Goal: Task Accomplishment & Management: Use online tool/utility

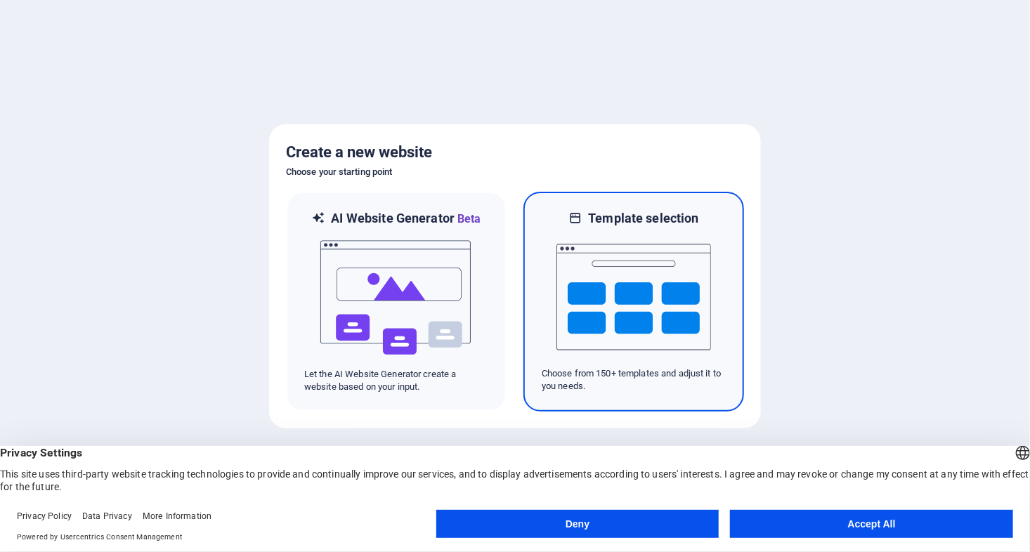
click at [635, 284] on img at bounding box center [633, 297] width 155 height 140
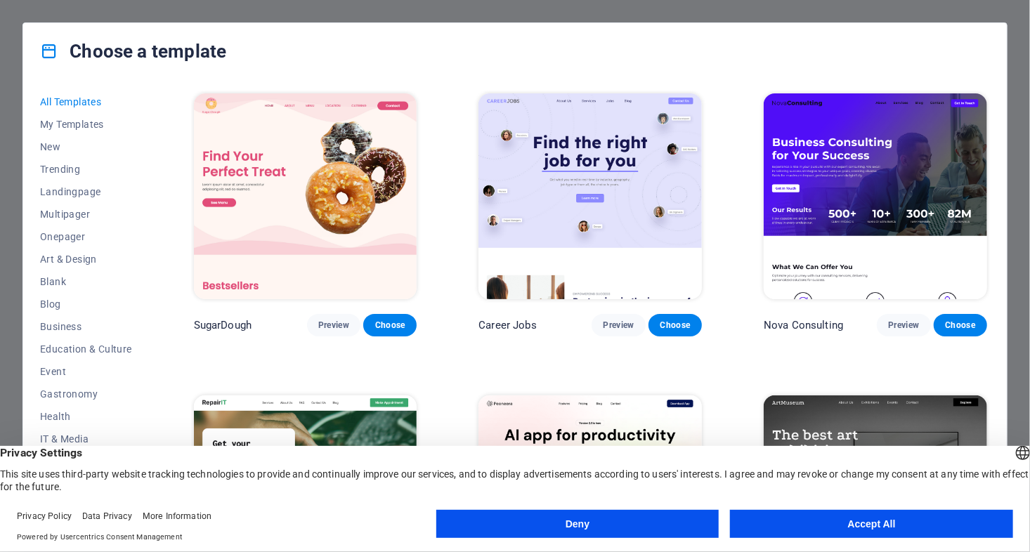
click at [797, 521] on button "Accept All" at bounding box center [871, 524] width 283 height 28
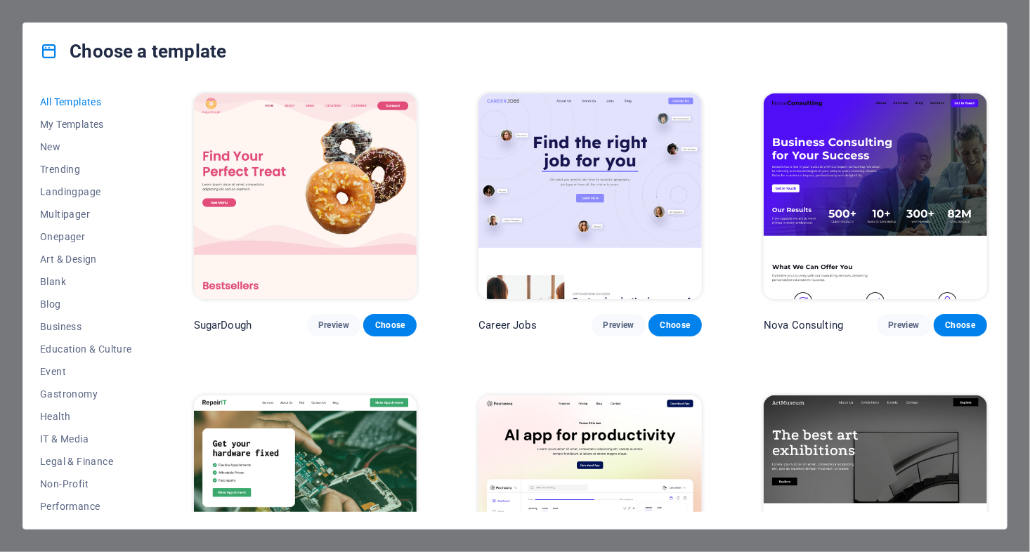
drag, startPoint x: 147, startPoint y: 233, endPoint x: 142, endPoint y: 280, distance: 47.3
click at [143, 280] on div "All Templates My Templates New Trending Landingpage Multipager Onepager Art & D…" at bounding box center [94, 301] width 109 height 421
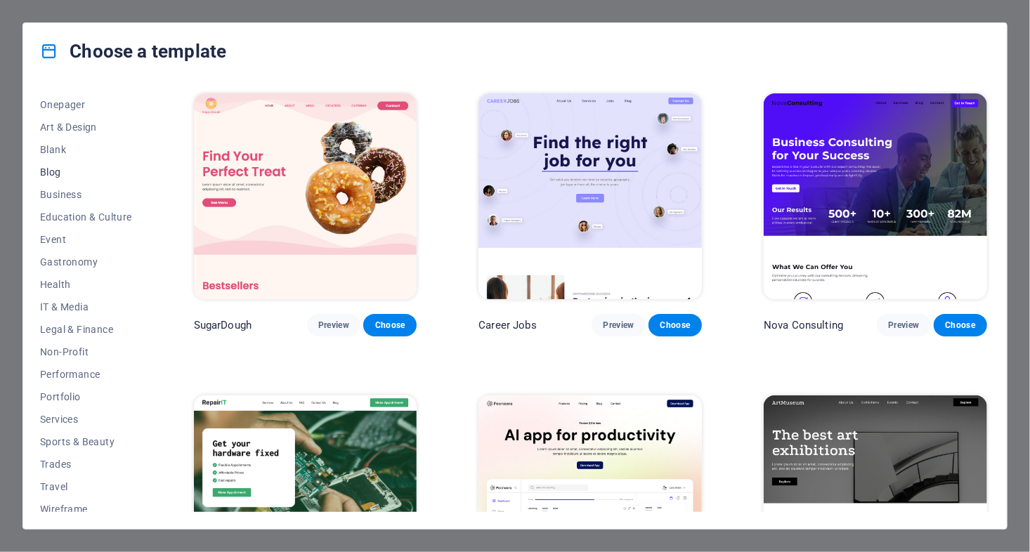
scroll to position [140, 0]
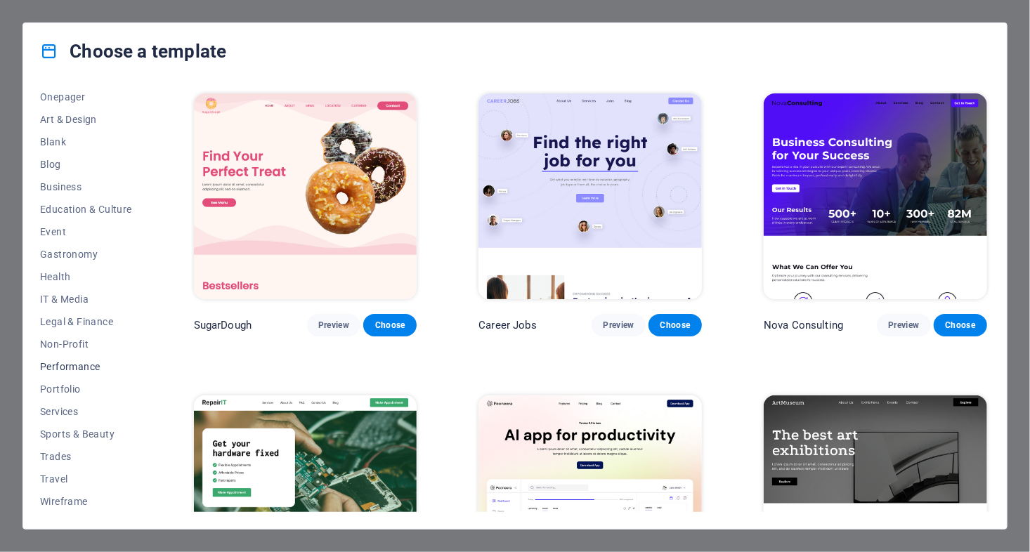
click at [48, 361] on span "Performance" at bounding box center [86, 366] width 92 height 11
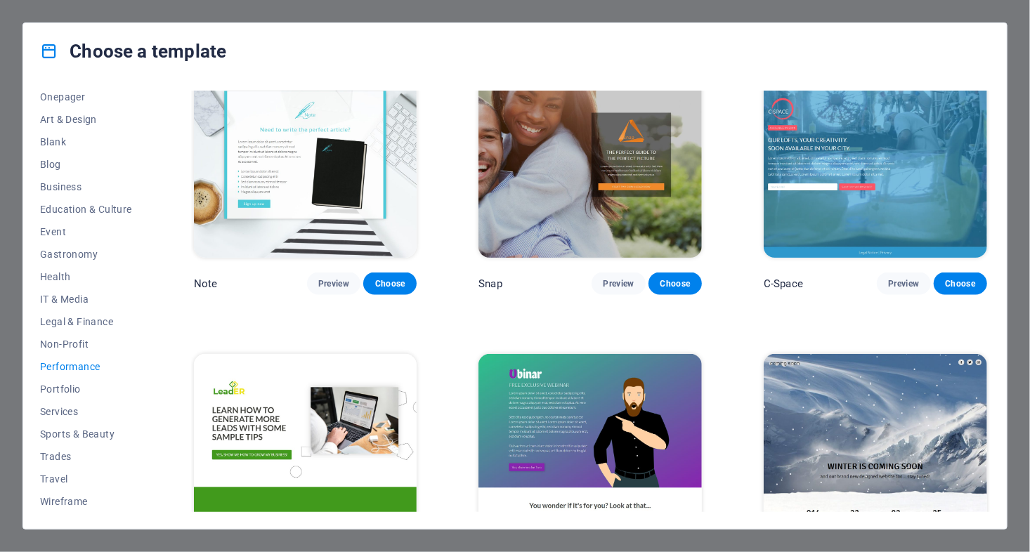
scroll to position [904, 0]
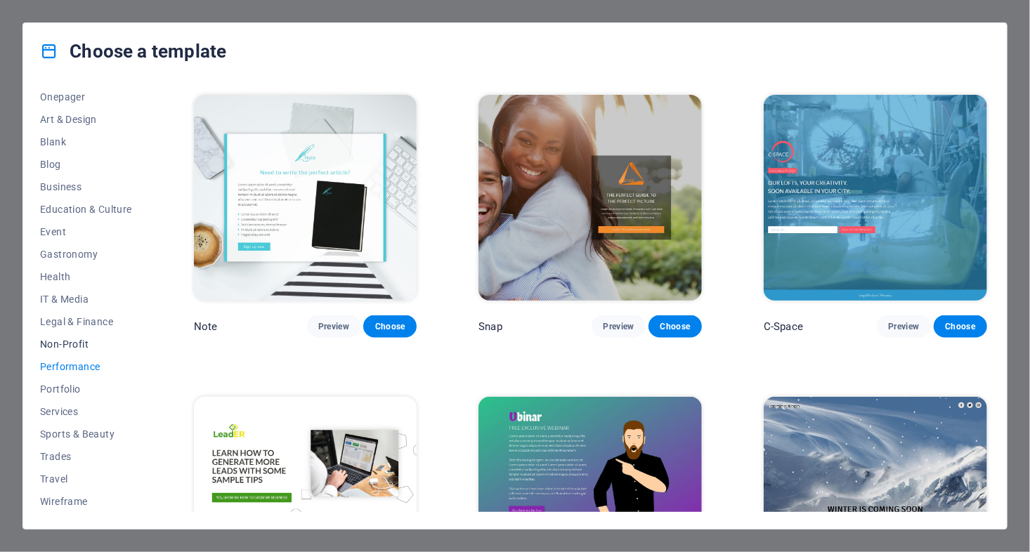
click at [72, 343] on span "Non-Profit" at bounding box center [86, 344] width 92 height 11
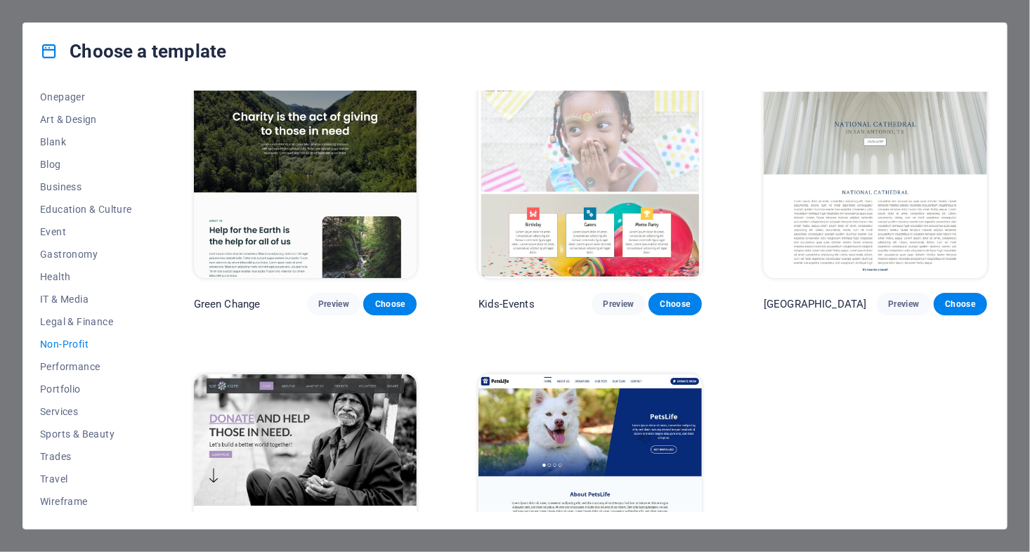
scroll to position [0, 0]
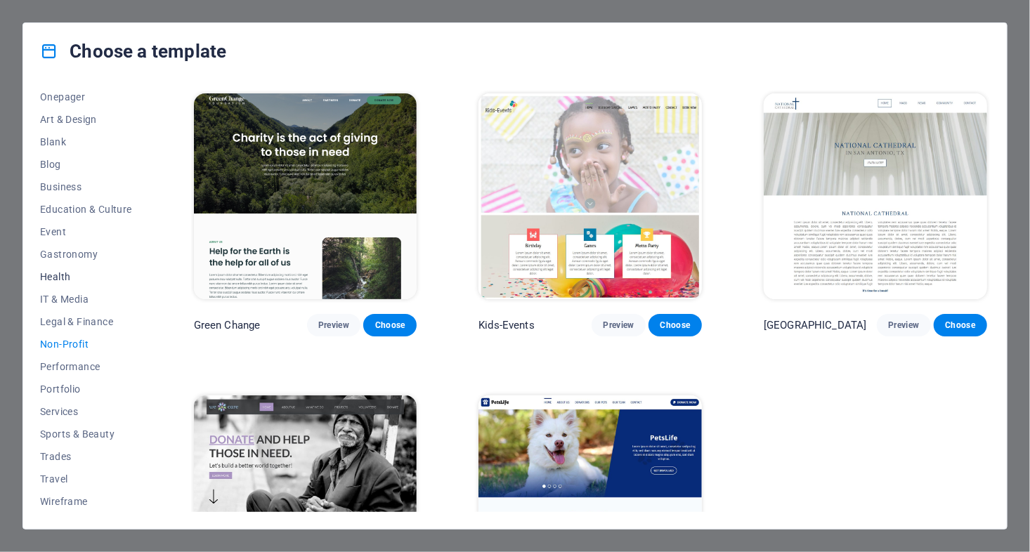
click at [66, 275] on span "Health" at bounding box center [86, 276] width 92 height 11
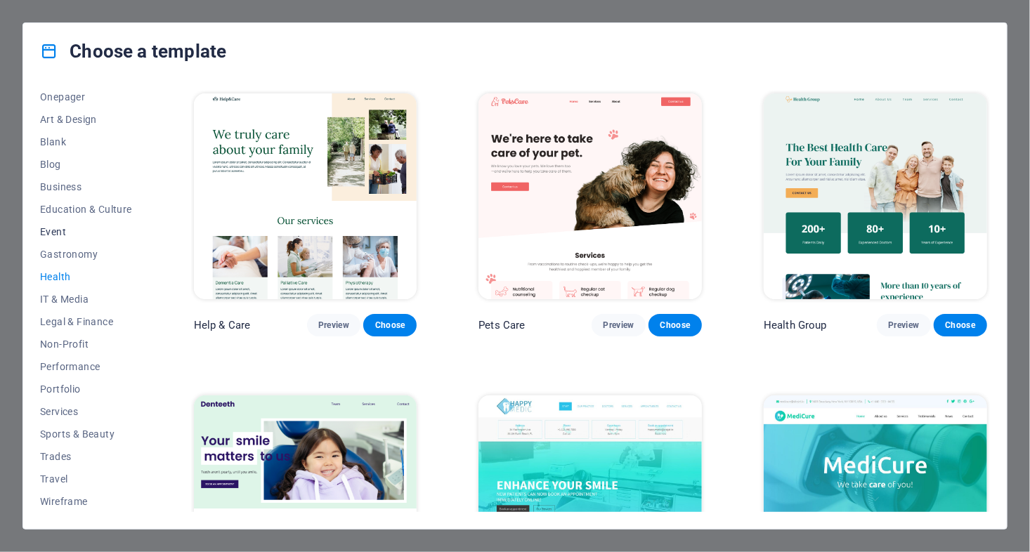
click at [55, 229] on span "Event" at bounding box center [86, 231] width 92 height 11
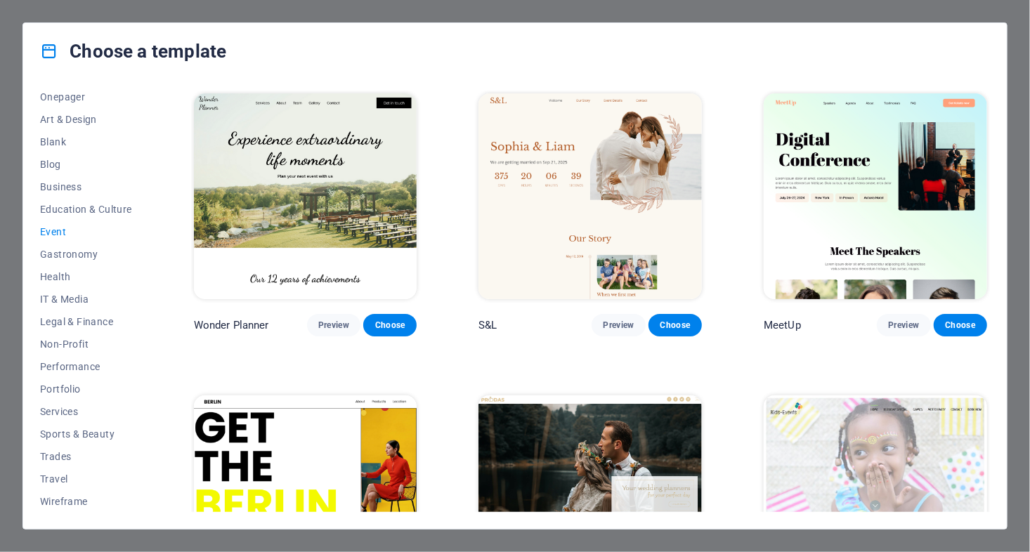
scroll to position [1, 0]
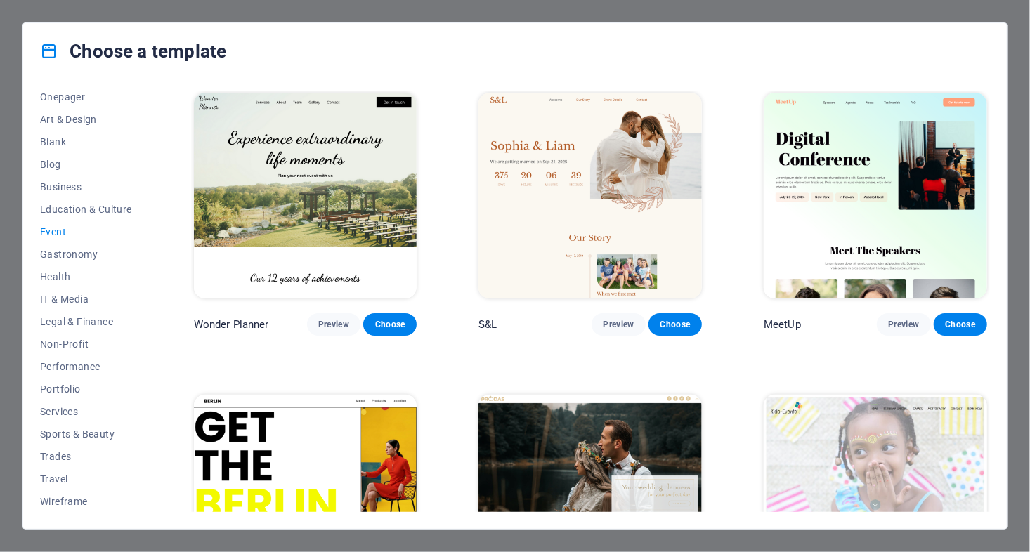
drag, startPoint x: 1026, startPoint y: 143, endPoint x: 1023, endPoint y: 161, distance: 18.6
click at [1023, 161] on div "Choose a template All Templates My Templates New Trending Landingpage Multipage…" at bounding box center [515, 276] width 1030 height 552
click at [1029, 169] on div "Choose a template All Templates My Templates New Trending Landingpage Multipage…" at bounding box center [515, 276] width 1030 height 552
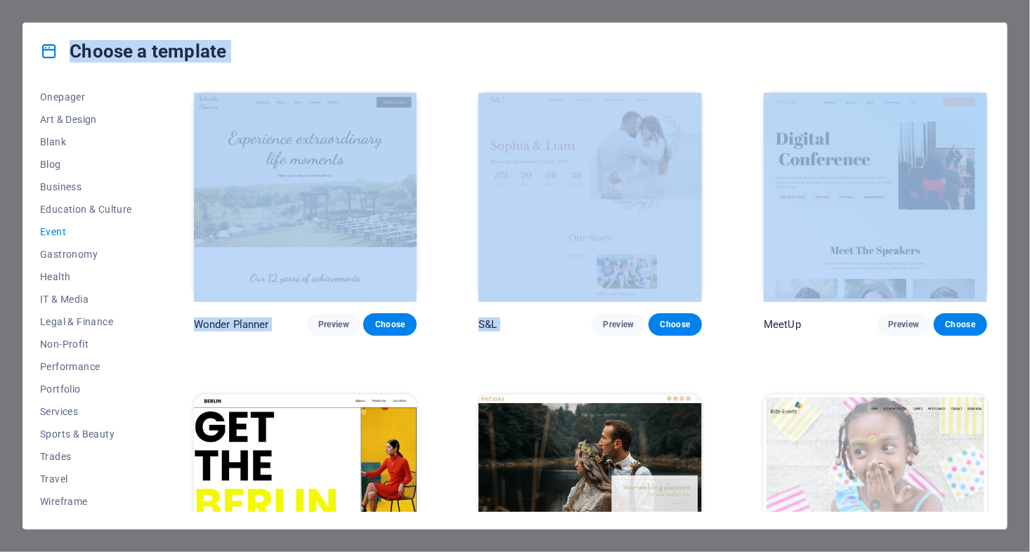
drag, startPoint x: 1030, startPoint y: 170, endPoint x: 1036, endPoint y: 174, distance: 7.6
click at [1029, 174] on html "extra.dianakimpton.co.uk Press [Ctrl] + [Enter] to add content in a jiffy. Choo…" at bounding box center [515, 276] width 1030 height 552
click at [110, 208] on span "Education & Culture" at bounding box center [86, 209] width 92 height 11
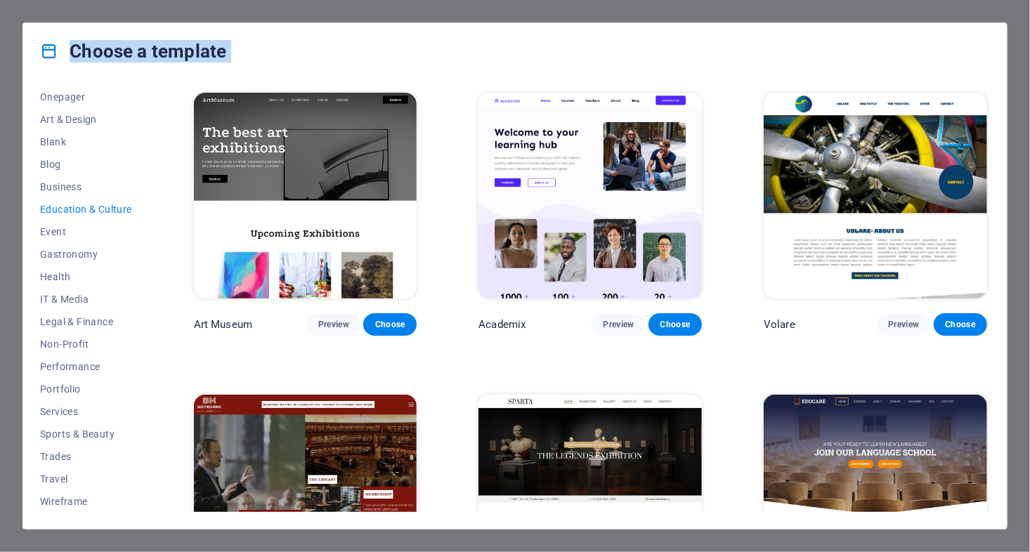
scroll to position [0, 0]
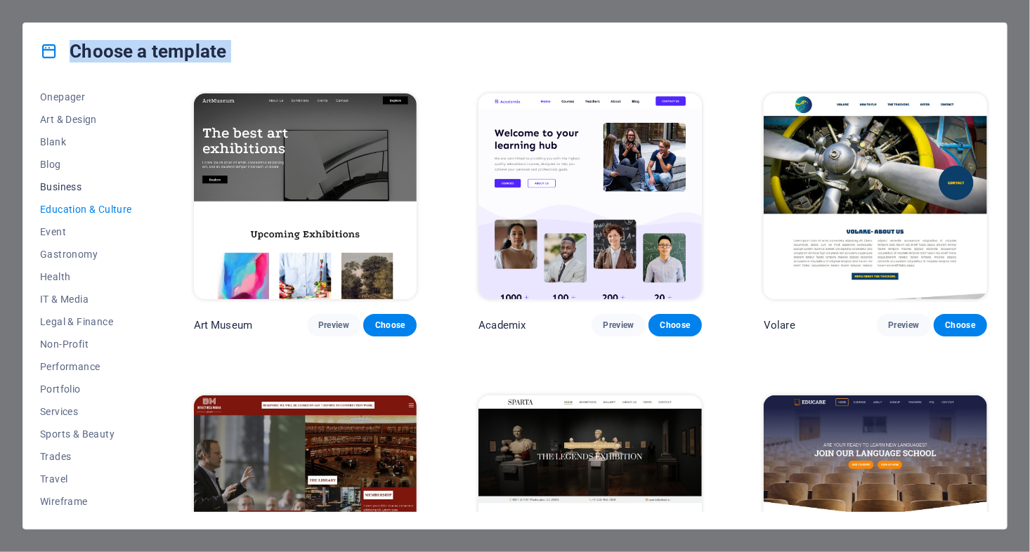
click at [53, 186] on span "Business" at bounding box center [86, 186] width 92 height 11
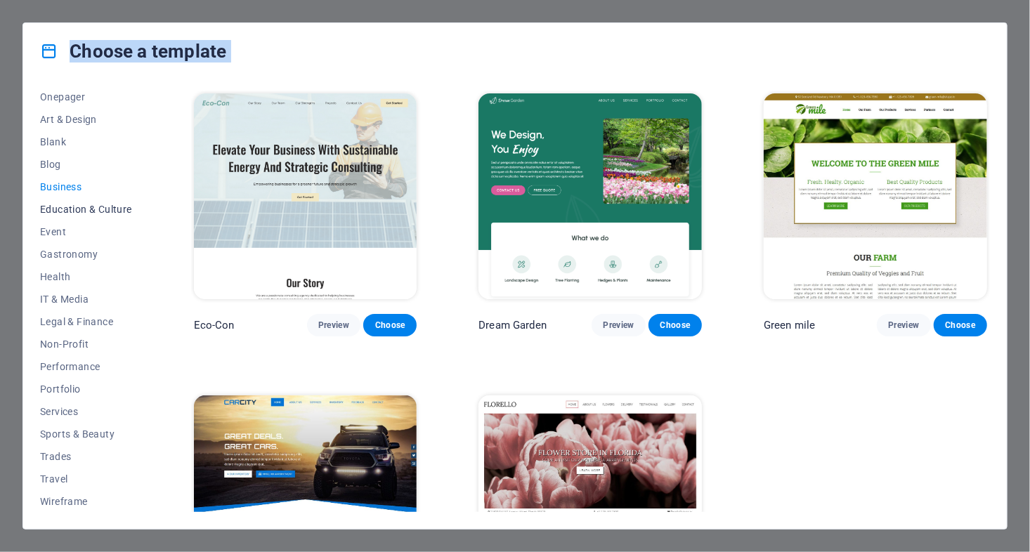
click at [79, 208] on span "Education & Culture" at bounding box center [86, 209] width 92 height 11
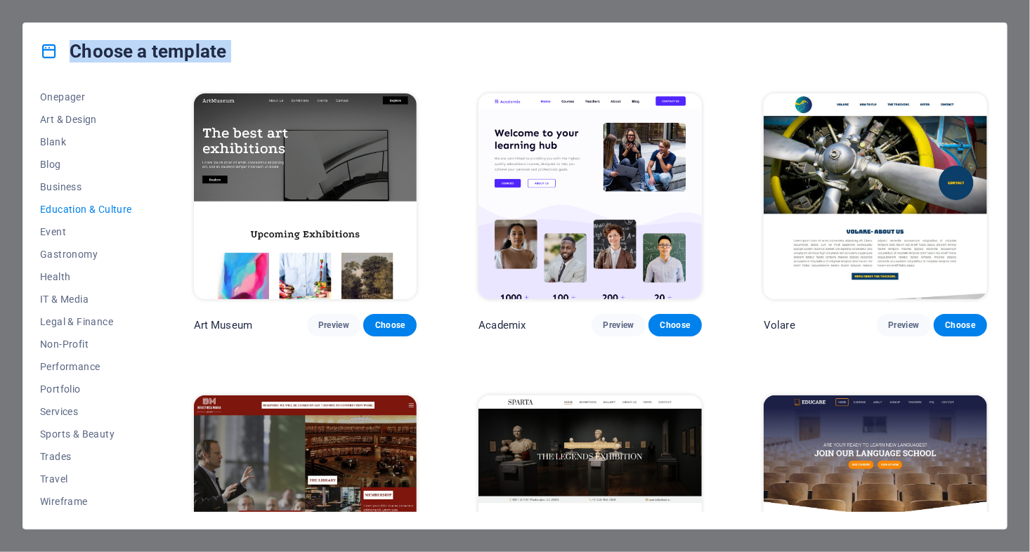
click at [363, 182] on img at bounding box center [305, 196] width 223 height 206
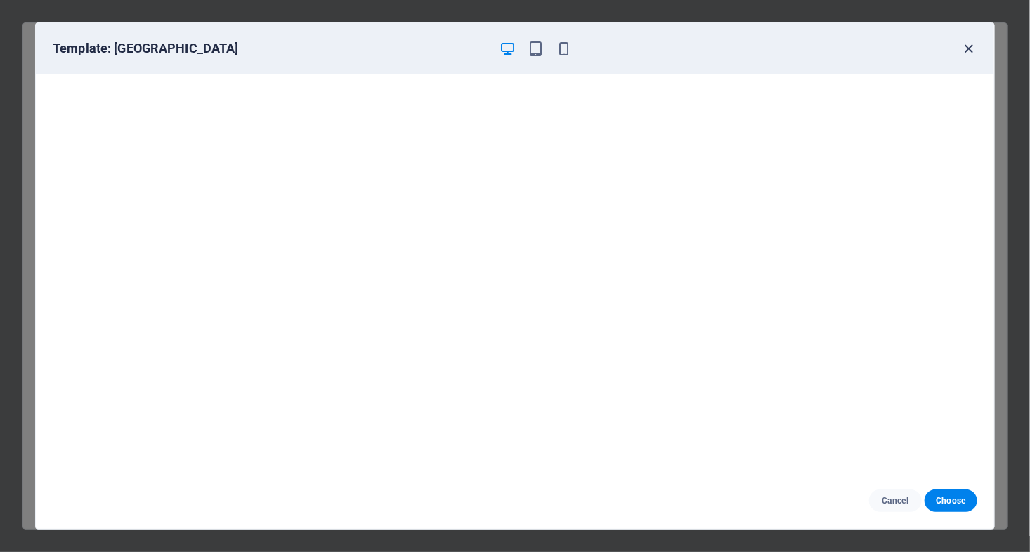
click at [967, 48] on icon "button" at bounding box center [969, 49] width 16 height 16
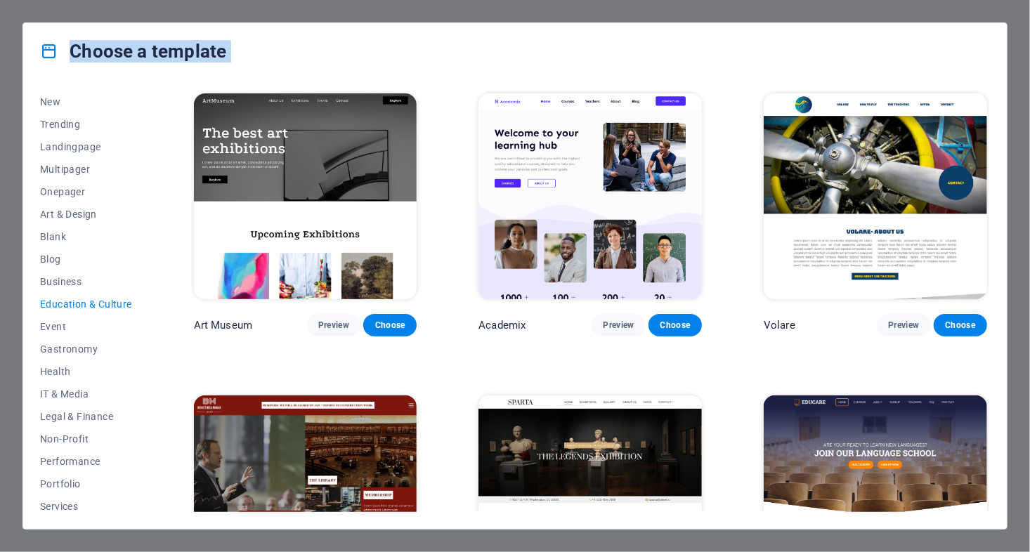
scroll to position [46, 0]
click at [69, 103] on span "New" at bounding box center [86, 101] width 92 height 11
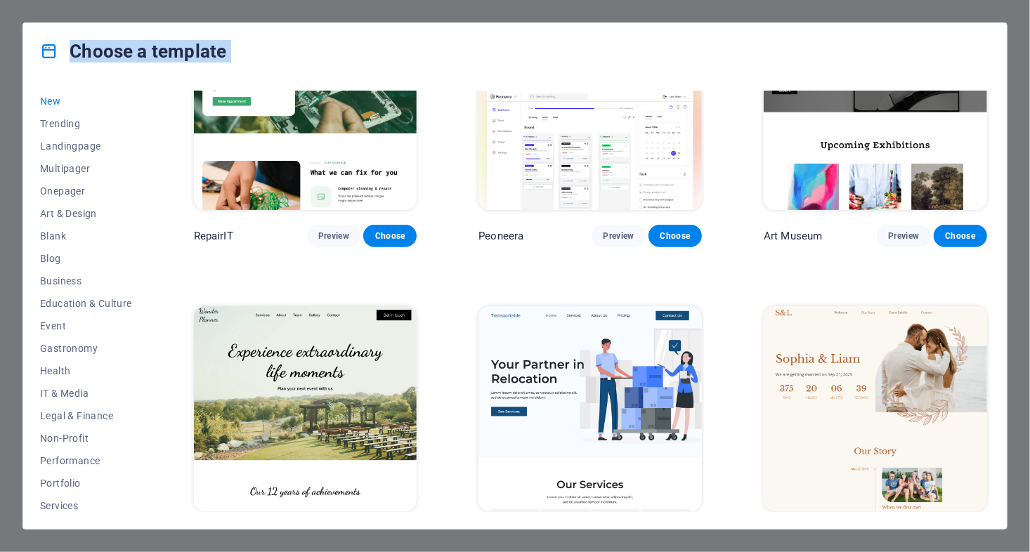
scroll to position [0, 0]
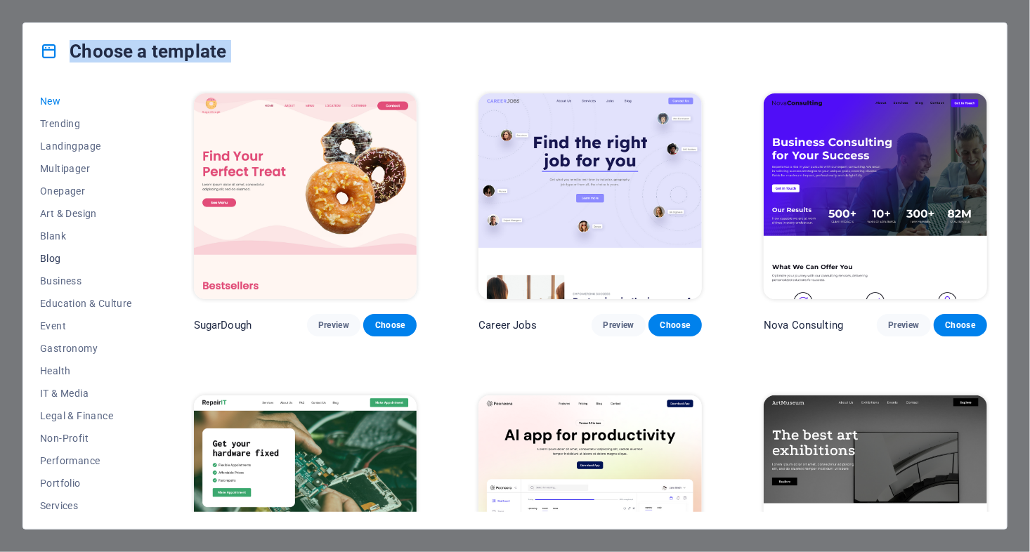
click at [60, 255] on span "Blog" at bounding box center [86, 258] width 92 height 11
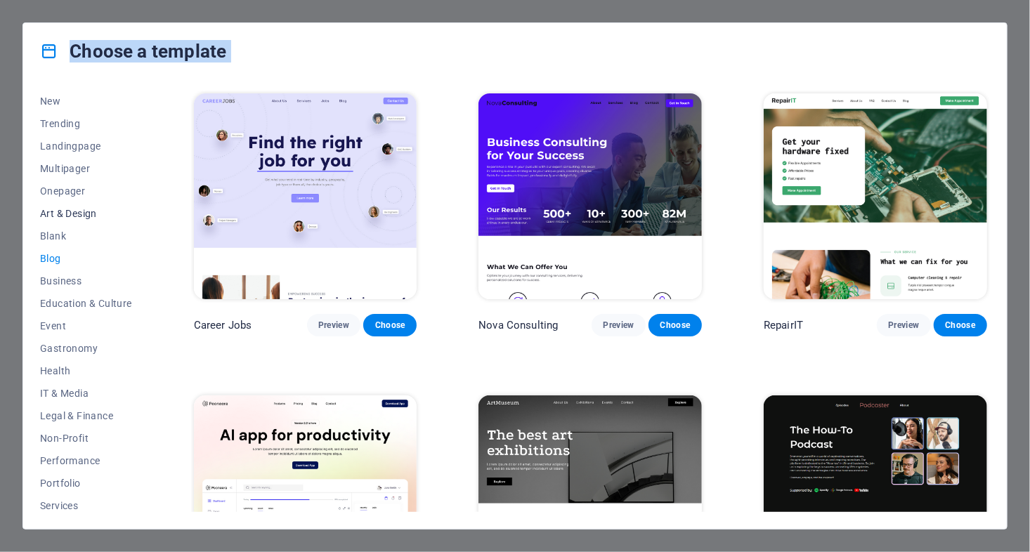
click at [82, 217] on span "Art & Design" at bounding box center [86, 213] width 92 height 11
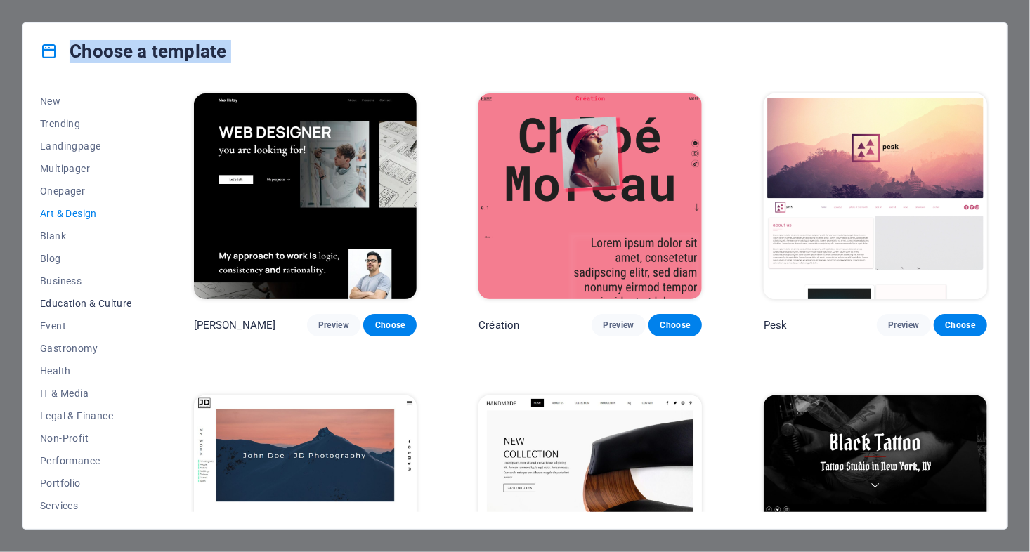
click at [67, 301] on span "Education & Culture" at bounding box center [86, 303] width 92 height 11
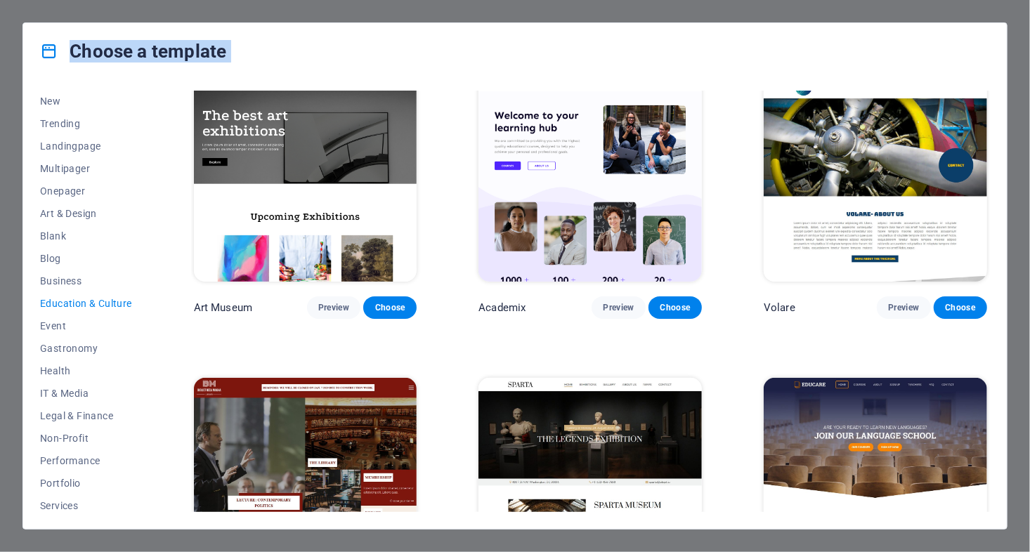
scroll to position [21, 0]
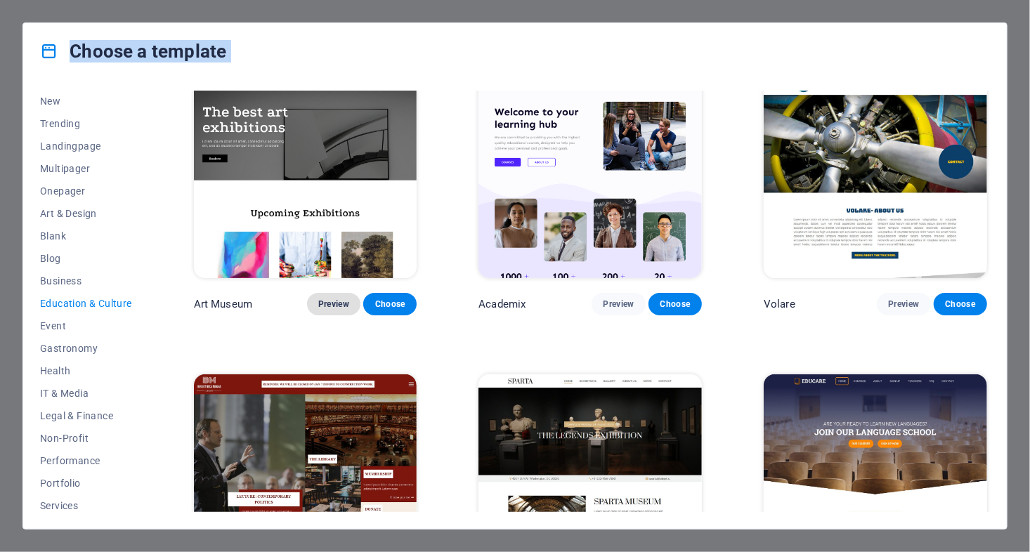
click at [341, 305] on span "Preview" at bounding box center [333, 304] width 31 height 11
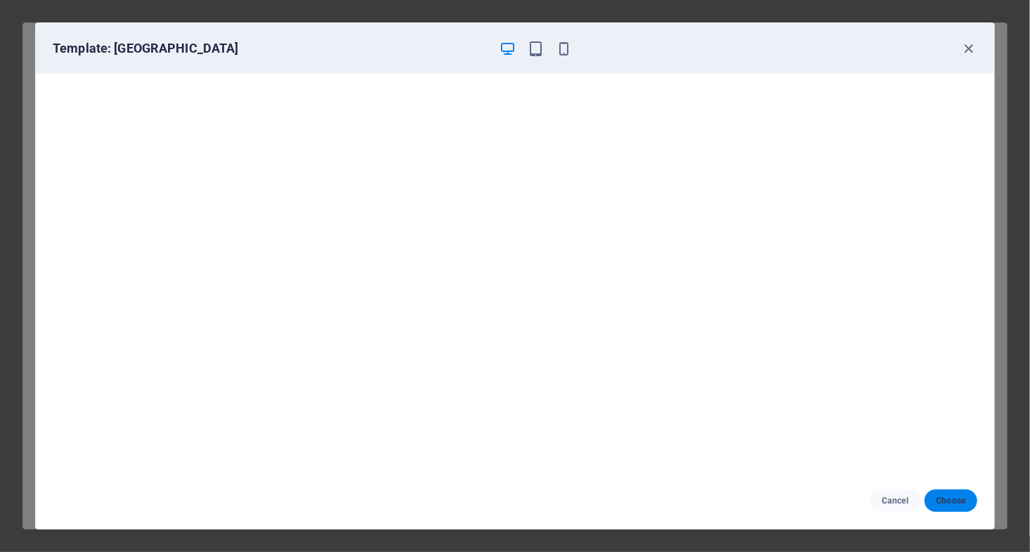
click at [934, 502] on button "Choose" at bounding box center [950, 501] width 53 height 22
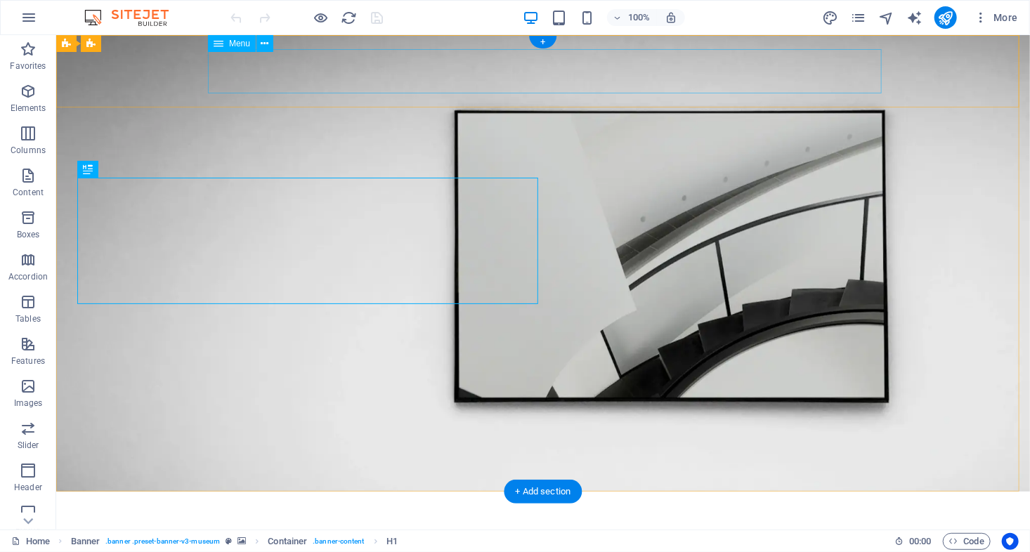
click at [613, 520] on nav "About Us Exhibitions Events Contact" at bounding box center [542, 537] width 843 height 35
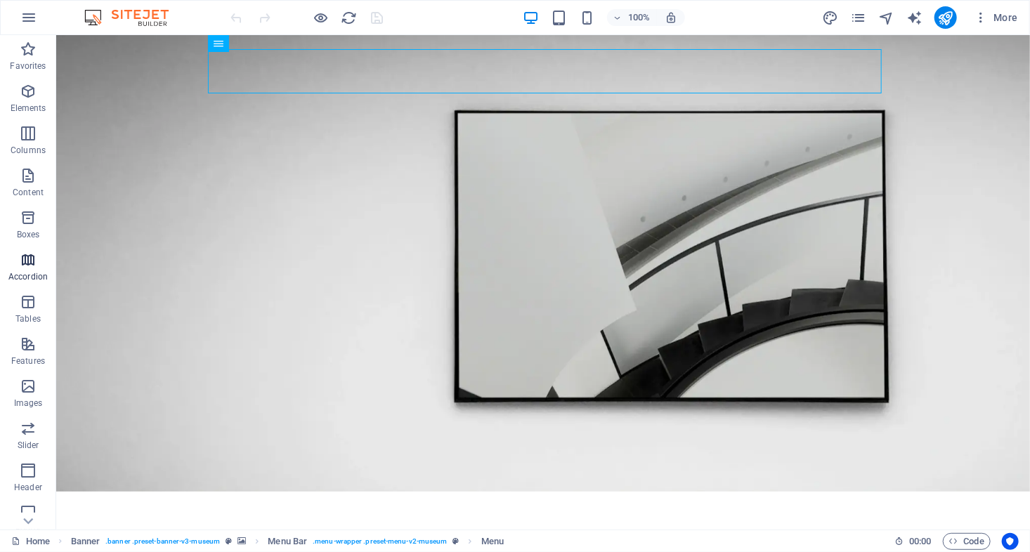
click at [22, 264] on icon "button" at bounding box center [28, 259] width 17 height 17
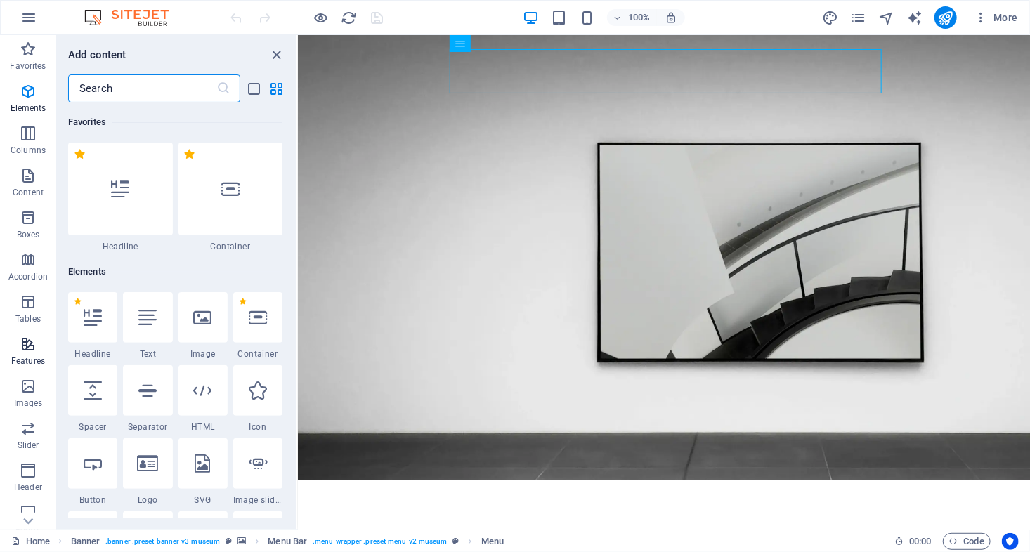
scroll to position [4484, 0]
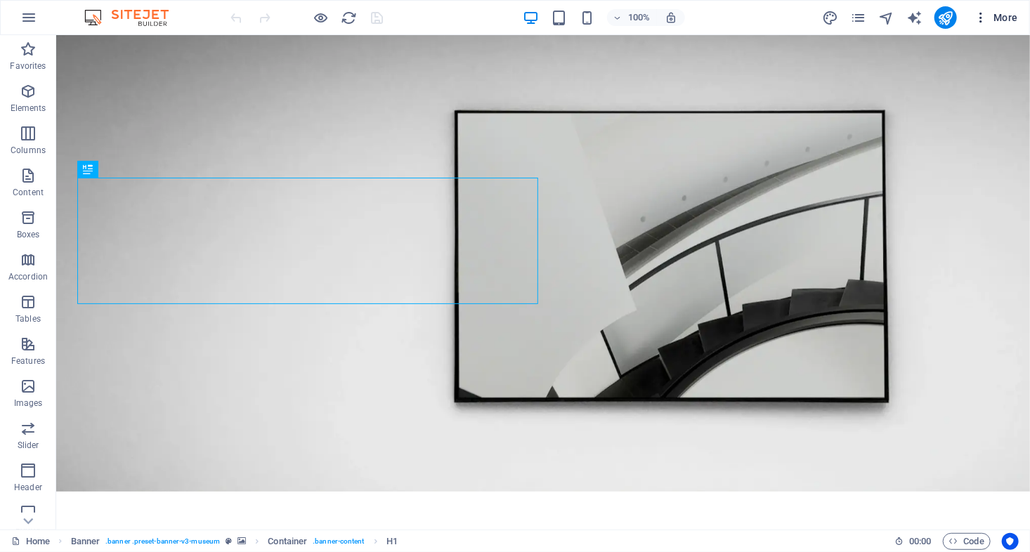
click at [981, 18] on icon "button" at bounding box center [981, 18] width 14 height 14
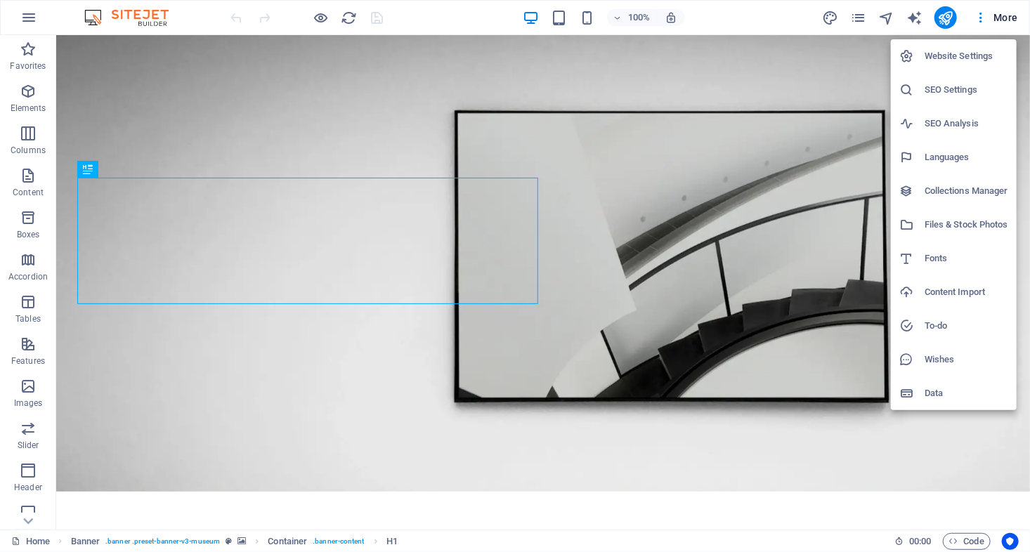
click at [26, 539] on div at bounding box center [515, 276] width 1030 height 552
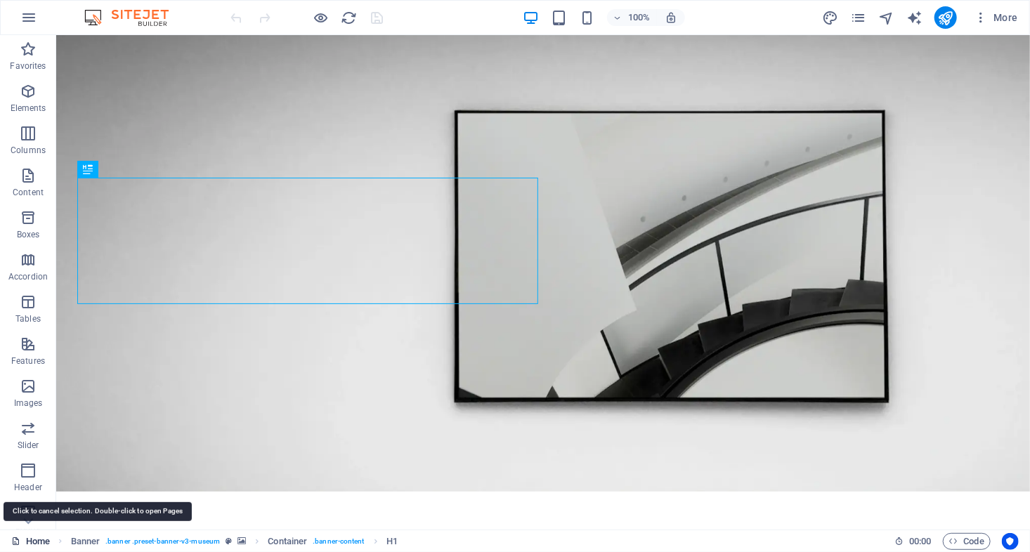
click at [41, 537] on link "Home" at bounding box center [30, 541] width 39 height 17
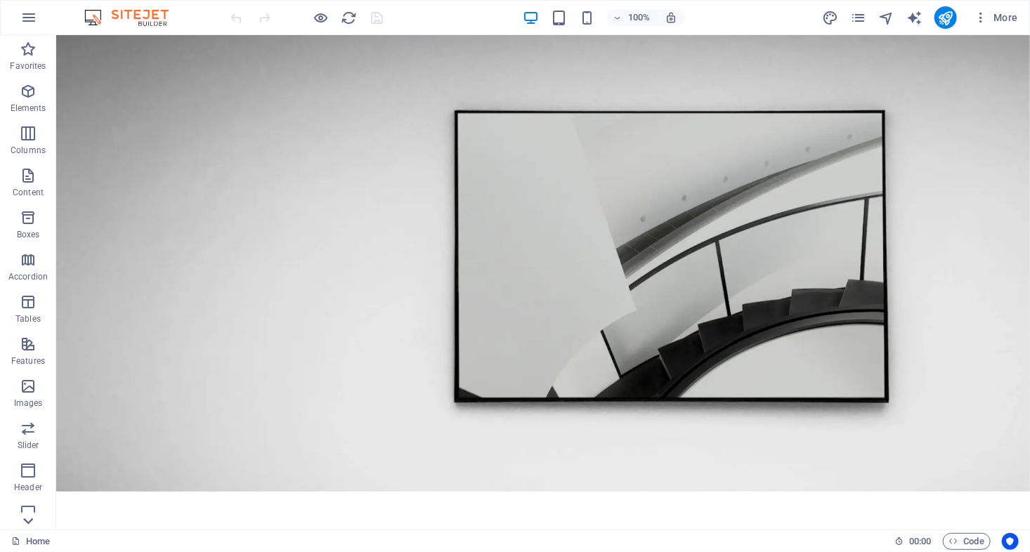
click at [28, 511] on icon at bounding box center [28, 521] width 20 height 20
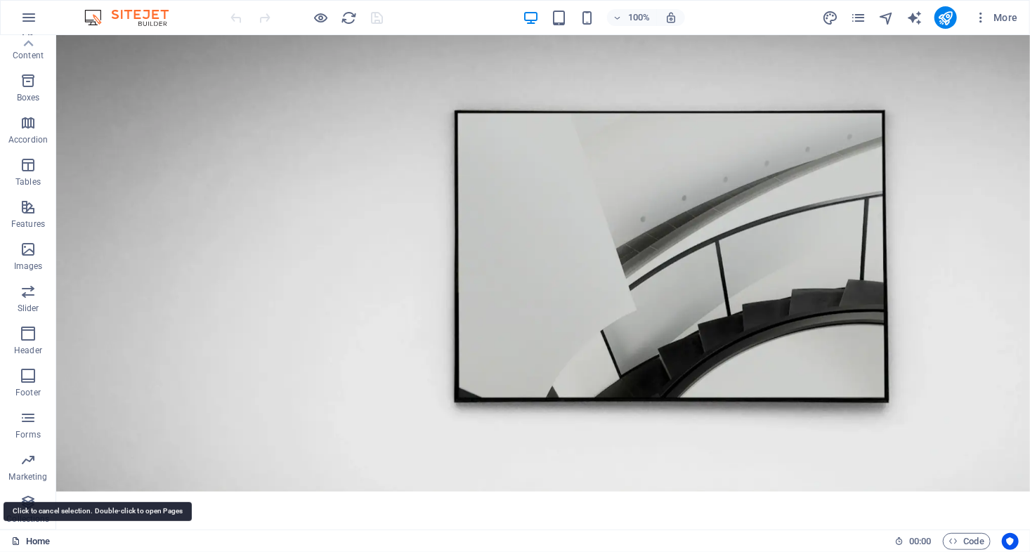
click at [28, 540] on link "Home" at bounding box center [30, 541] width 39 height 17
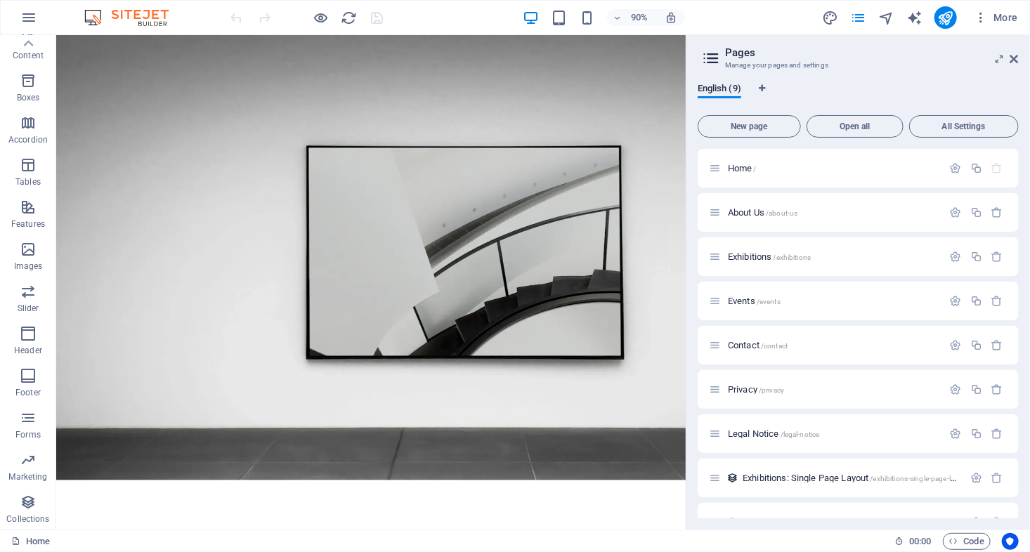
click at [243, 16] on div at bounding box center [306, 17] width 157 height 22
click at [23, 23] on icon "button" at bounding box center [28, 17] width 17 height 17
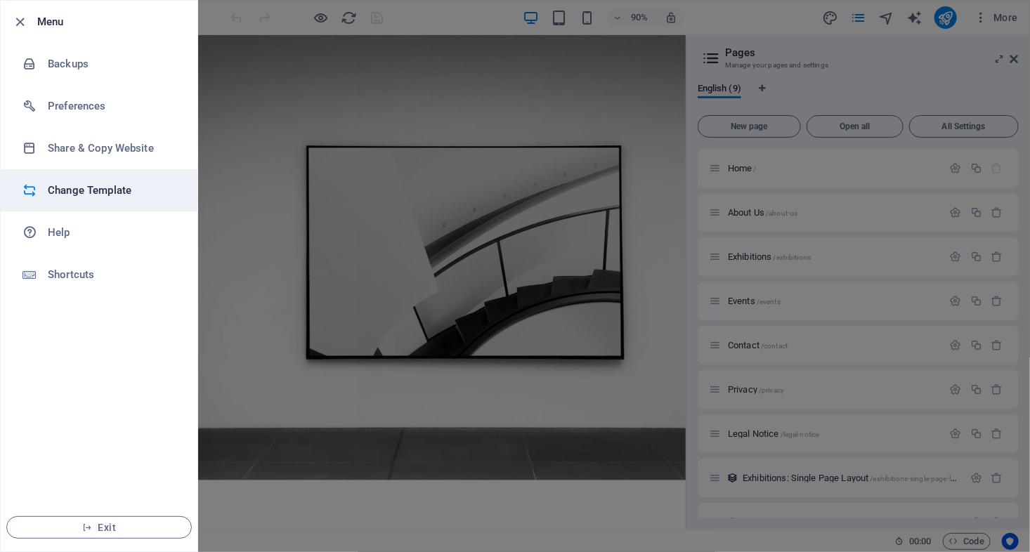
click at [86, 192] on h6 "Change Template" at bounding box center [113, 190] width 130 height 17
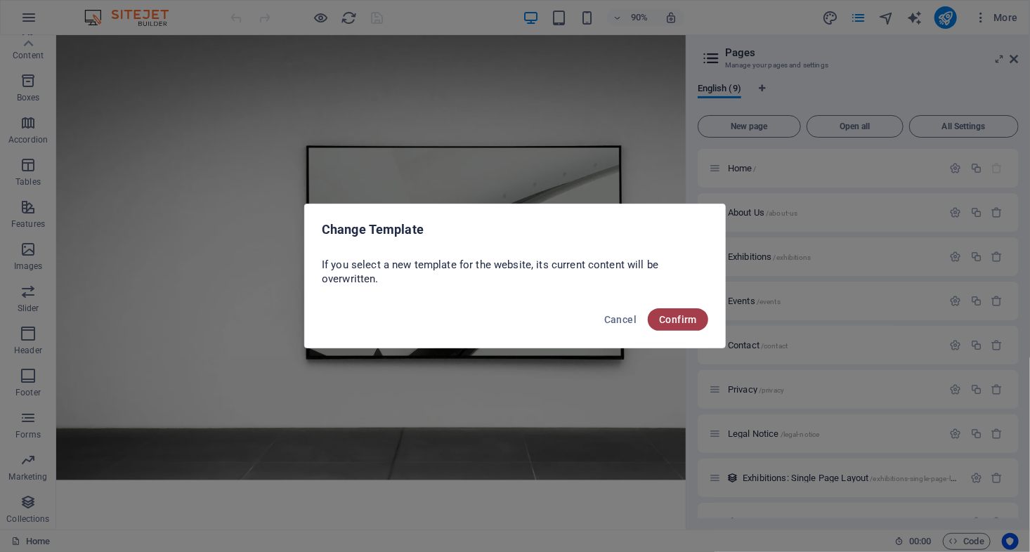
click at [669, 320] on span "Confirm" at bounding box center [678, 319] width 38 height 11
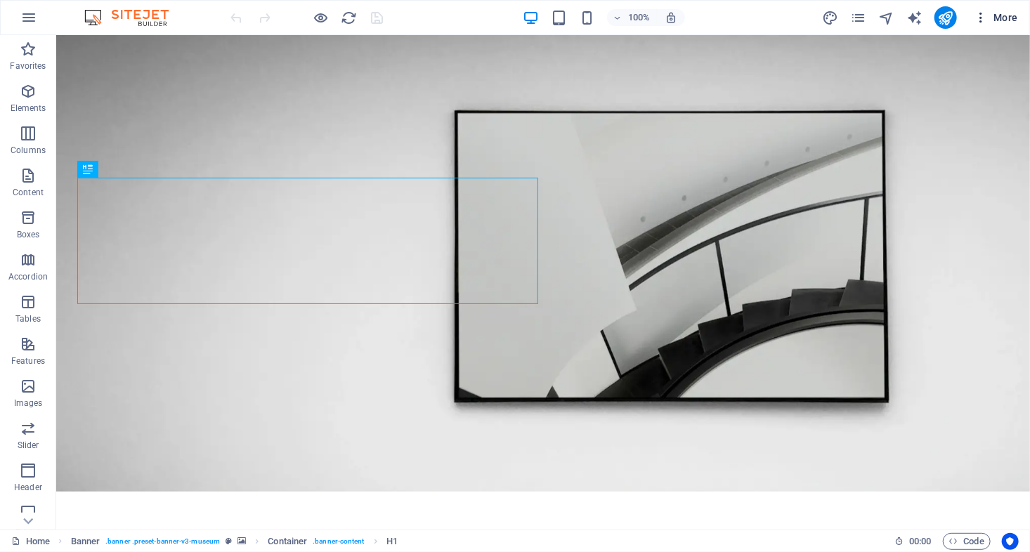
click at [1002, 18] on span "More" at bounding box center [996, 18] width 44 height 14
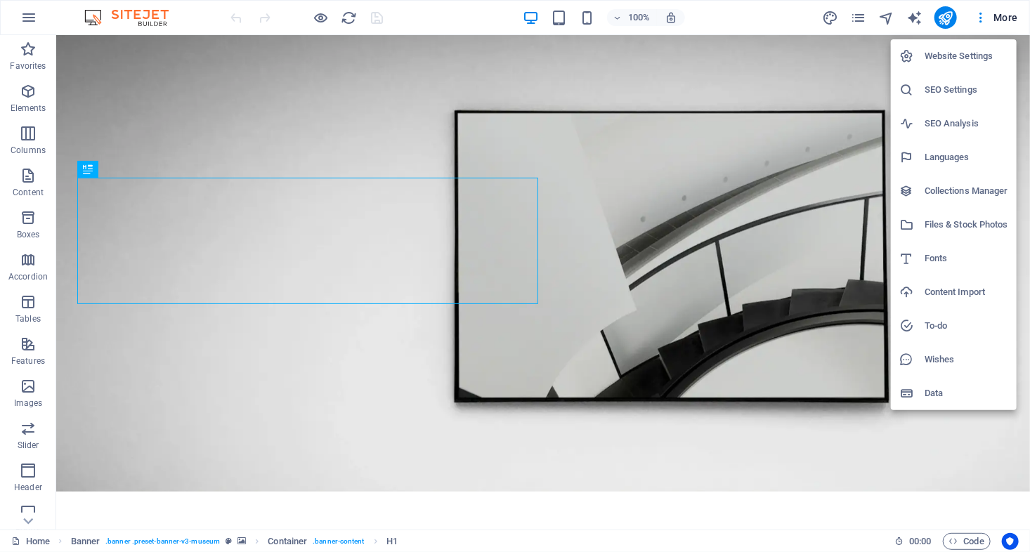
click at [27, 20] on div at bounding box center [515, 276] width 1030 height 552
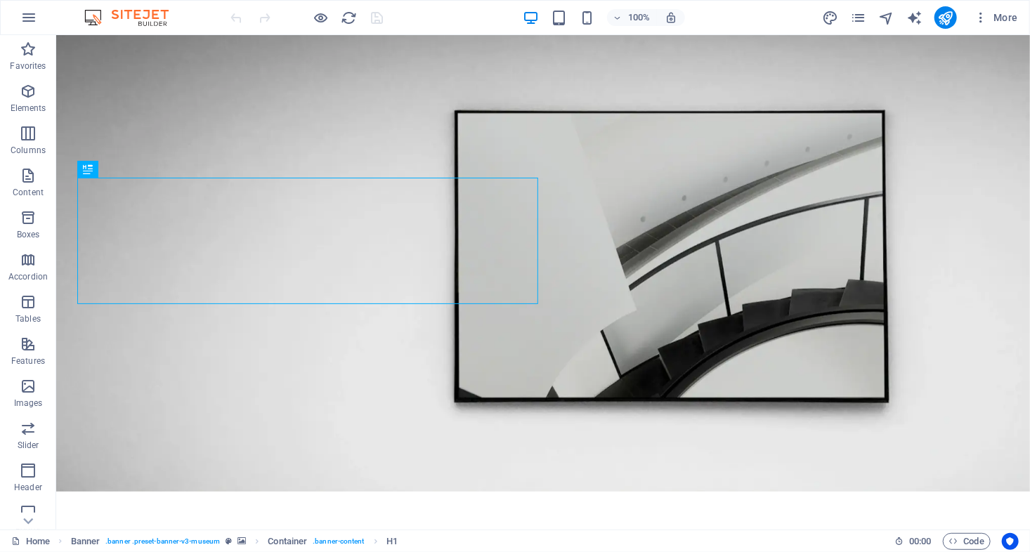
click at [27, 20] on icon "button" at bounding box center [28, 17] width 17 height 17
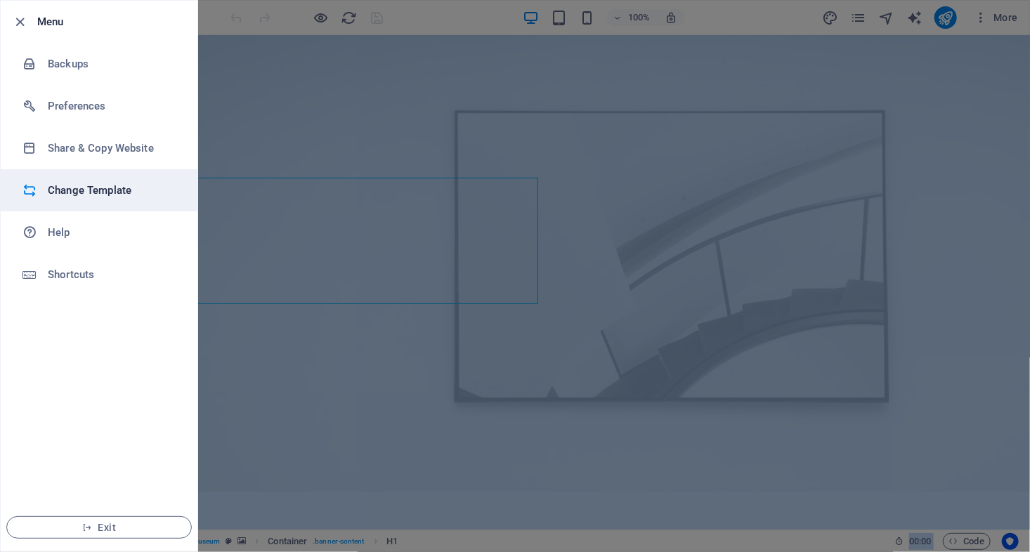
click at [98, 204] on li "Change Template" at bounding box center [99, 190] width 197 height 42
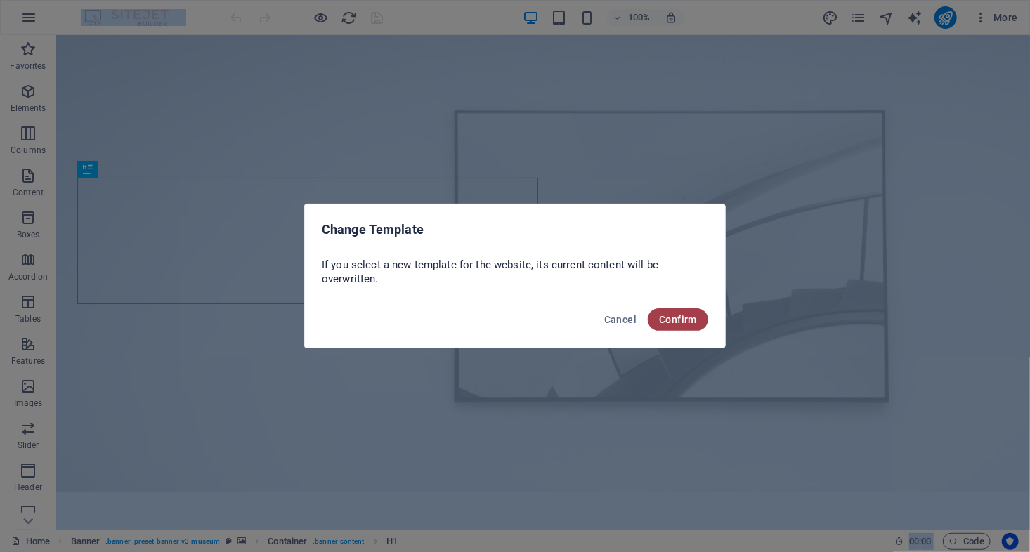
click at [667, 325] on span "Confirm" at bounding box center [678, 319] width 38 height 11
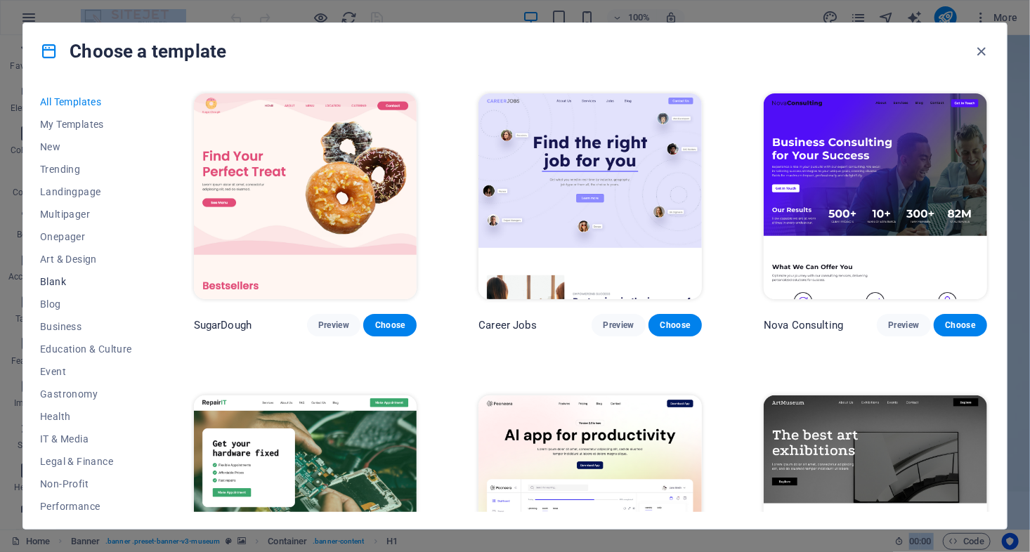
click at [50, 280] on span "Blank" at bounding box center [86, 281] width 92 height 11
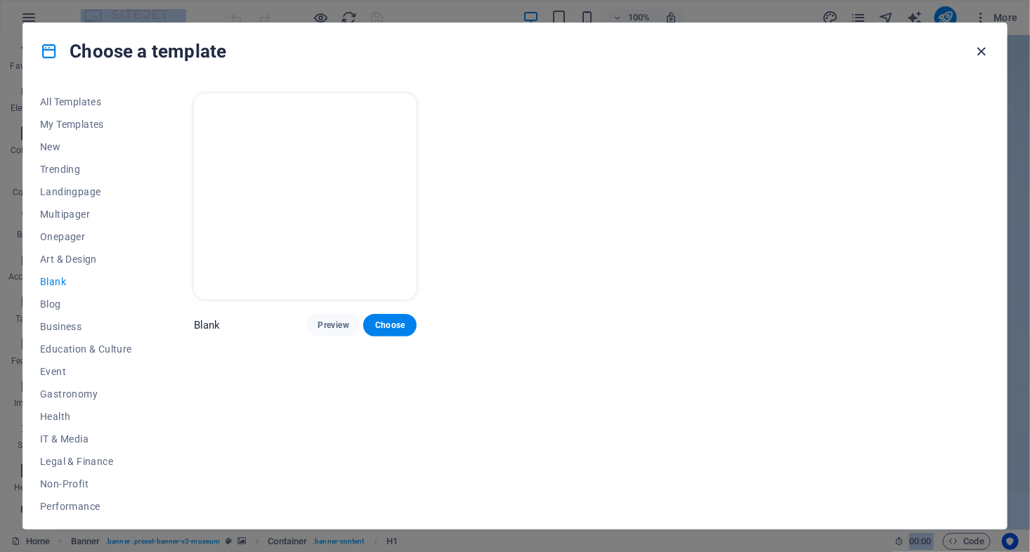
click at [979, 44] on icon "button" at bounding box center [982, 52] width 16 height 16
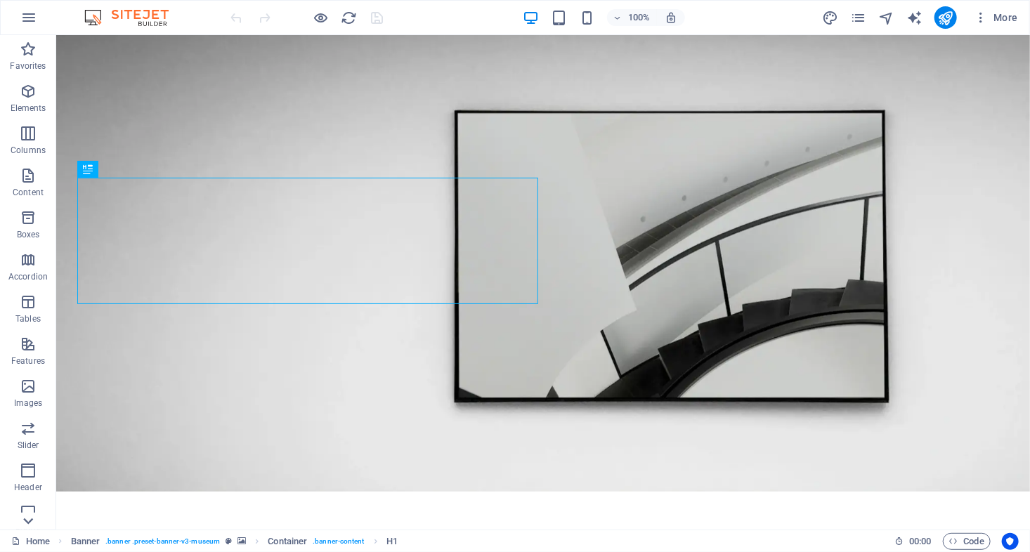
click at [30, 513] on icon at bounding box center [28, 521] width 20 height 20
click at [30, 513] on p "Collections" at bounding box center [27, 518] width 43 height 11
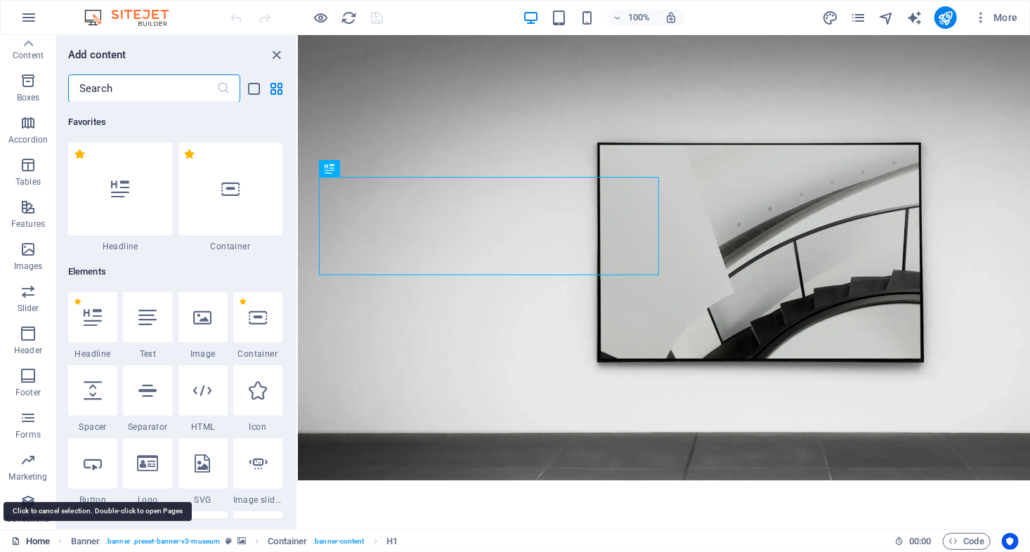
scroll to position [12859, 0]
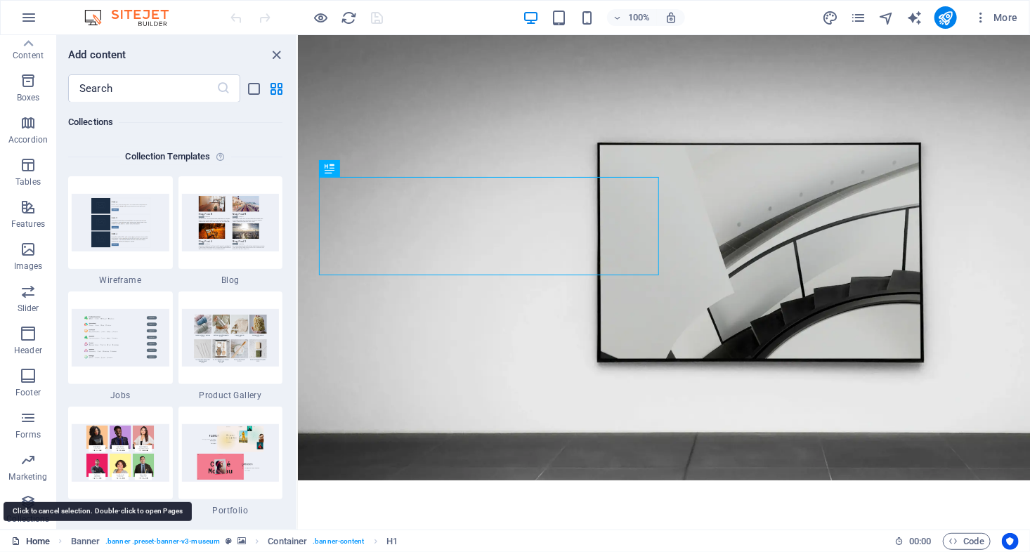
click at [37, 546] on link "Home" at bounding box center [30, 541] width 39 height 17
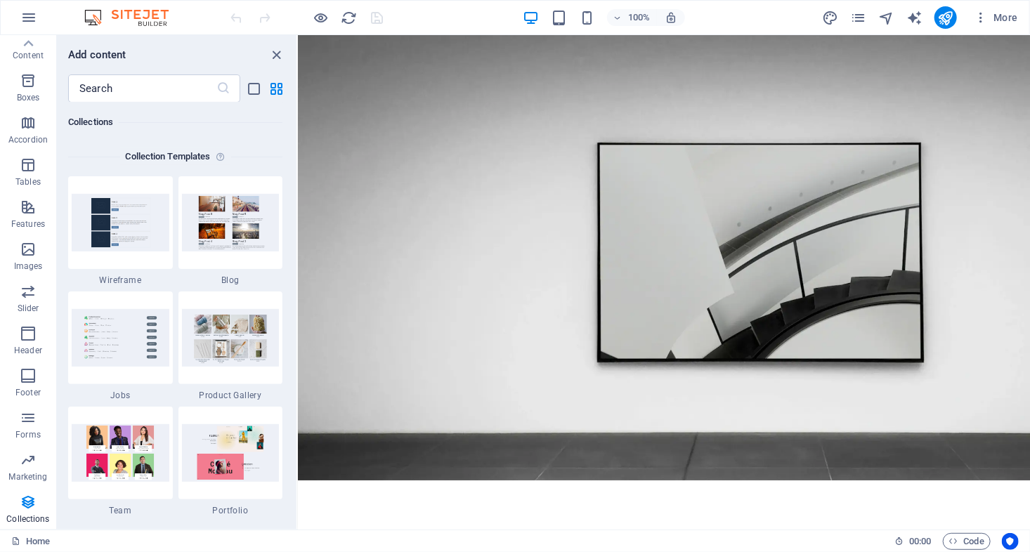
drag, startPoint x: 65, startPoint y: 508, endPoint x: -15, endPoint y: 504, distance: 79.5
click at [0, 504] on html "extra.dianakimpton.co.uk Home Favorites Elements Columns Content Boxes Accordio…" at bounding box center [515, 276] width 1030 height 552
click at [34, 20] on icon "button" at bounding box center [28, 17] width 17 height 17
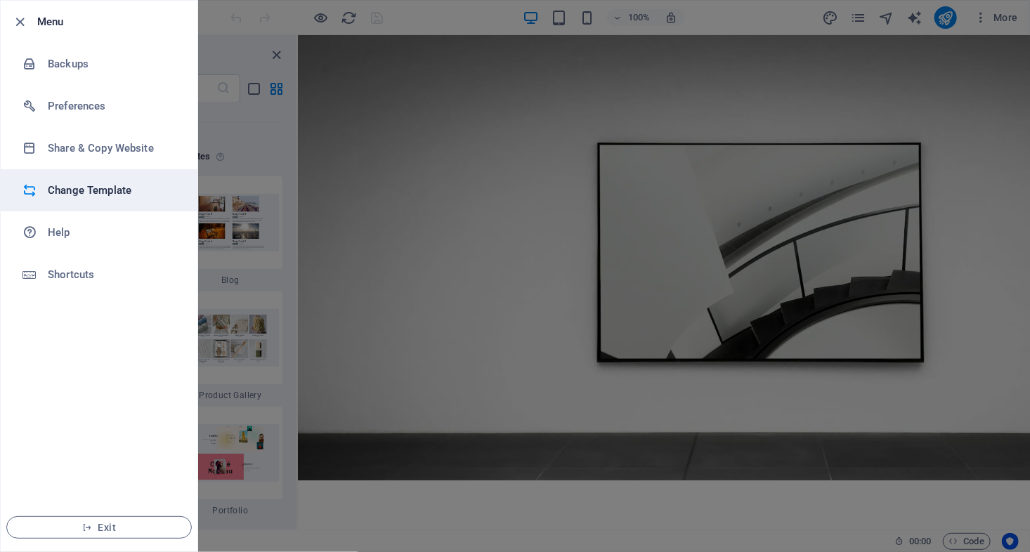
click at [112, 191] on h6 "Change Template" at bounding box center [113, 190] width 130 height 17
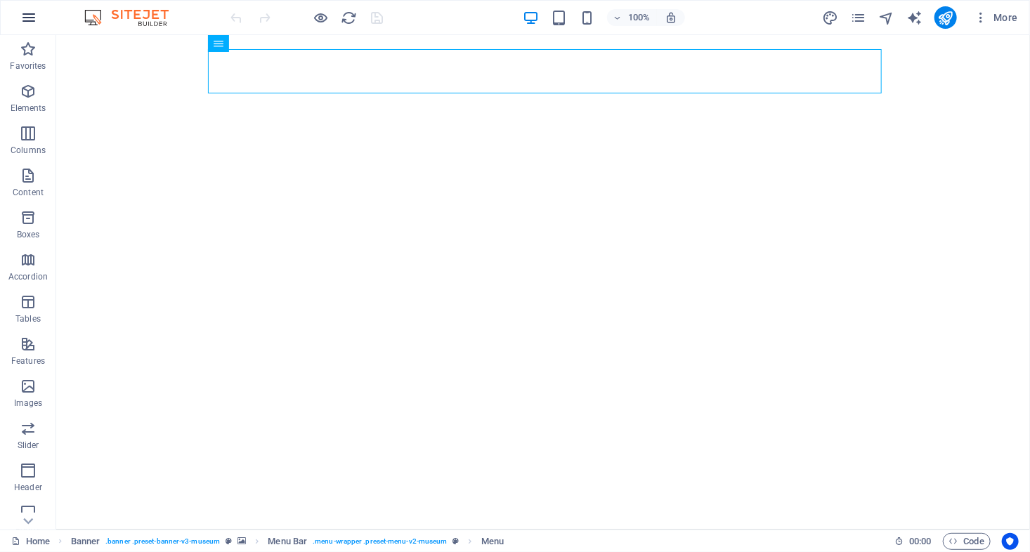
click at [25, 19] on icon "button" at bounding box center [28, 17] width 17 height 17
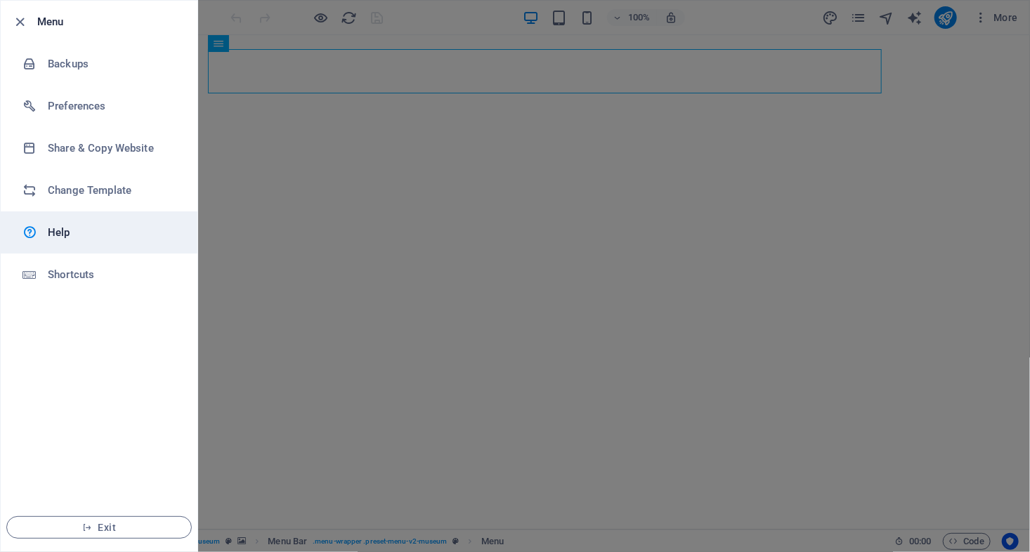
click at [110, 230] on h6 "Help" at bounding box center [113, 232] width 130 height 17
